Goal: Task Accomplishment & Management: Use online tool/utility

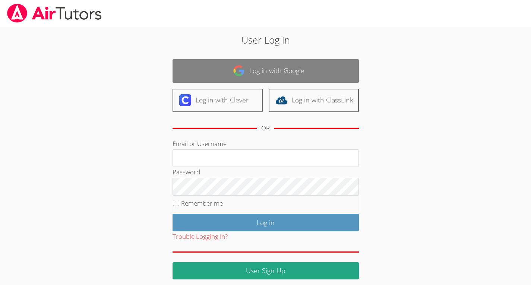
click at [208, 60] on link "Log in with Google" at bounding box center [266, 70] width 186 height 23
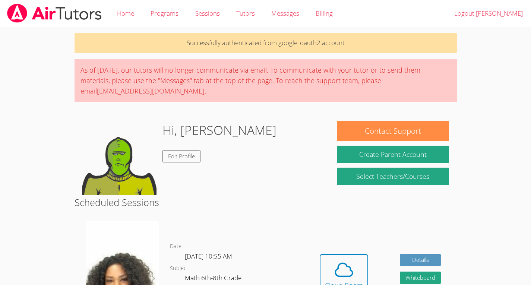
click at [174, 80] on div "As of Saturday, March 22nd, our tutors will no longer communicate via email. To…" at bounding box center [266, 80] width 383 height 43
click at [345, 279] on icon at bounding box center [344, 270] width 21 height 21
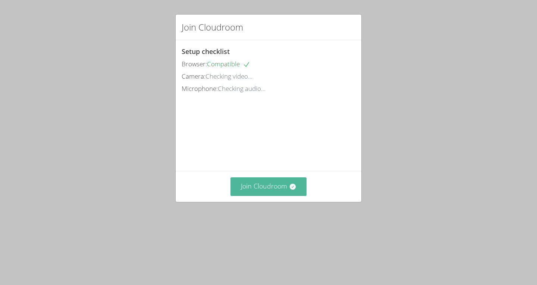
click at [265, 196] on button "Join Cloudroom" at bounding box center [268, 186] width 76 height 18
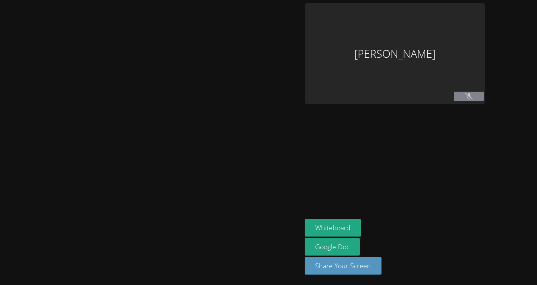
click at [278, 226] on div at bounding box center [151, 142] width 296 height 279
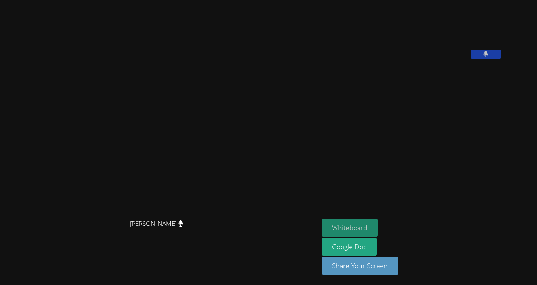
click at [378, 229] on button "Whiteboard" at bounding box center [350, 228] width 56 height 18
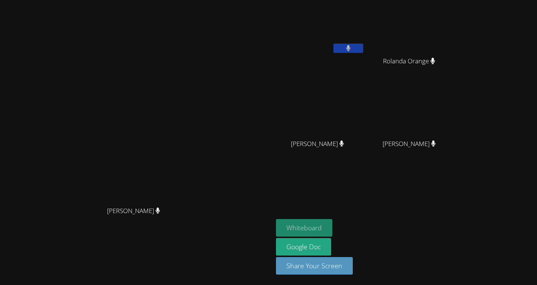
click at [276, 219] on button "Whiteboard" at bounding box center [304, 228] width 56 height 18
click at [332, 229] on button "Whiteboard" at bounding box center [304, 228] width 56 height 18
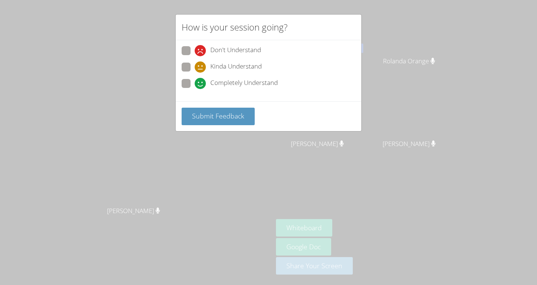
click at [195, 89] on span at bounding box center [195, 89] width 0 height 0
click at [195, 82] on input "Completely Understand" at bounding box center [198, 82] width 6 height 6
radio input "true"
click at [208, 109] on button "Submit Feedback" at bounding box center [218, 117] width 73 height 18
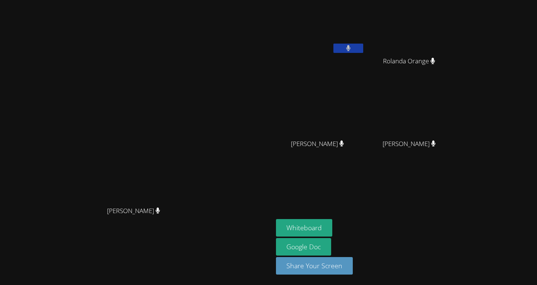
click at [365, 4] on video at bounding box center [320, 28] width 89 height 50
